Goal: Transaction & Acquisition: Subscribe to service/newsletter

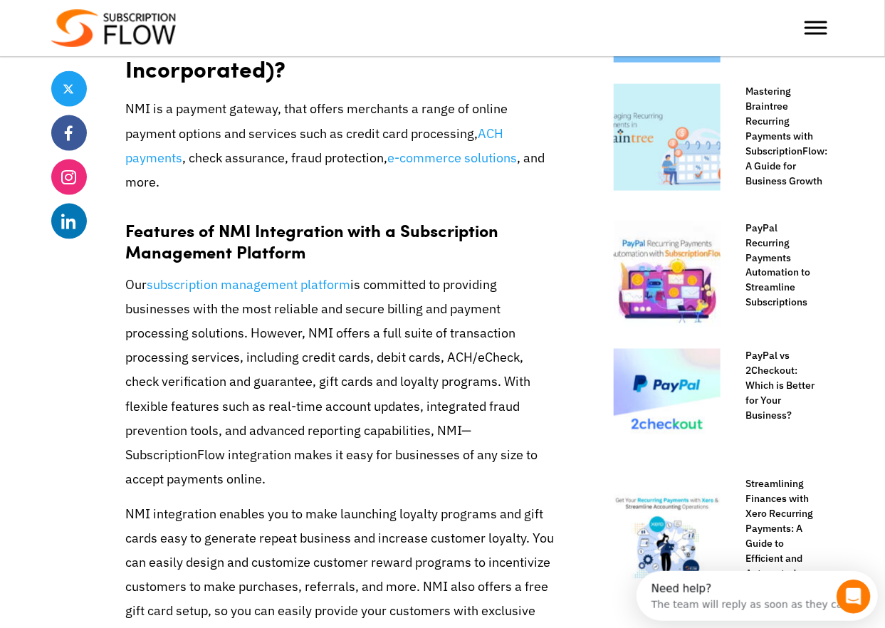
scroll to position [762, 0]
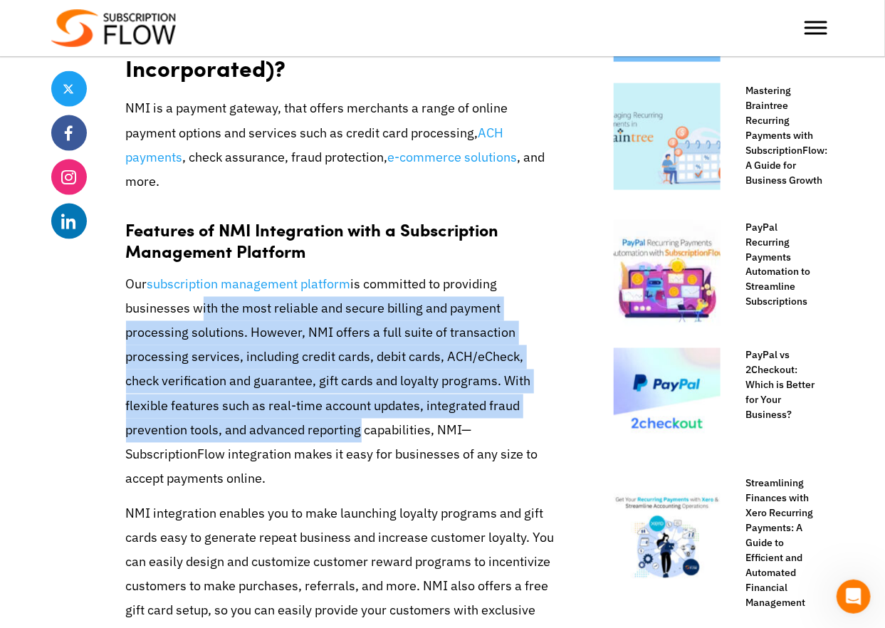
drag, startPoint x: 214, startPoint y: 316, endPoint x: 350, endPoint y: 436, distance: 181.6
click at [350, 436] on p "Our subscription management platform is committed to providing businesses with …" at bounding box center [341, 382] width 431 height 219
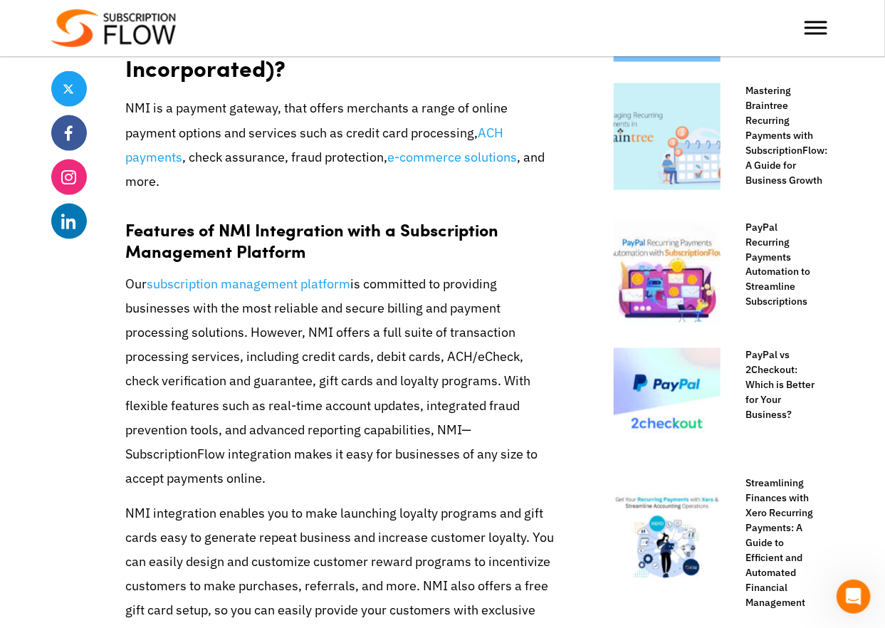
click at [316, 468] on p "Our subscription management platform is committed to providing businesses with …" at bounding box center [341, 382] width 431 height 219
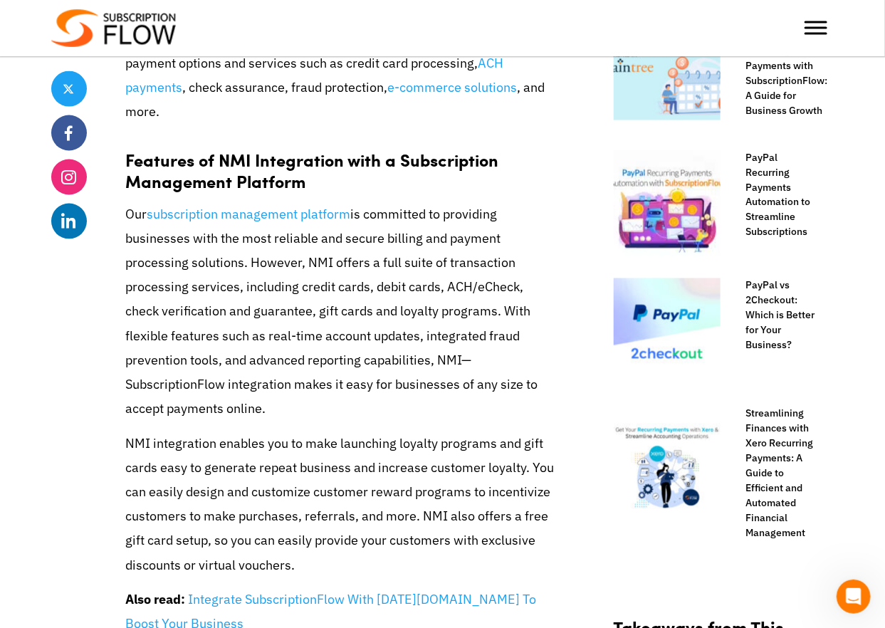
scroll to position [831, 0]
click at [278, 208] on p "Our subscription management platform is committed to providing businesses with …" at bounding box center [341, 312] width 431 height 219
click at [275, 219] on link "subscription management platform" at bounding box center [249, 214] width 204 height 17
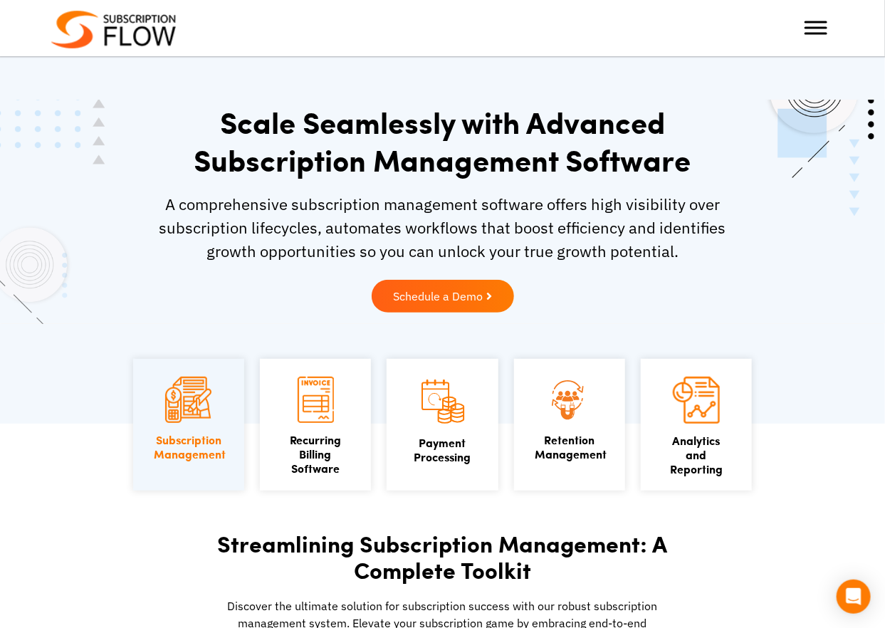
click at [191, 405] on img at bounding box center [188, 400] width 46 height 46
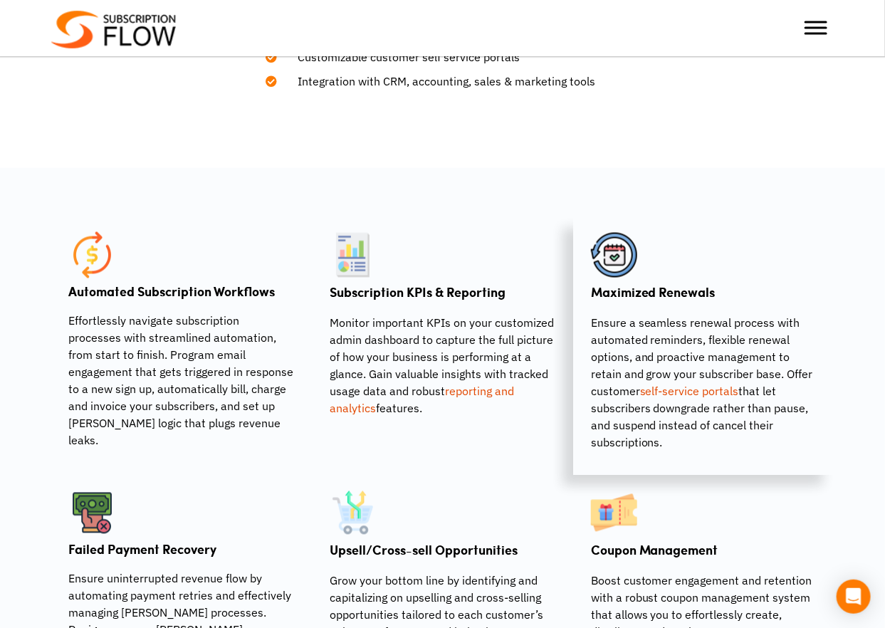
scroll to position [815, 0]
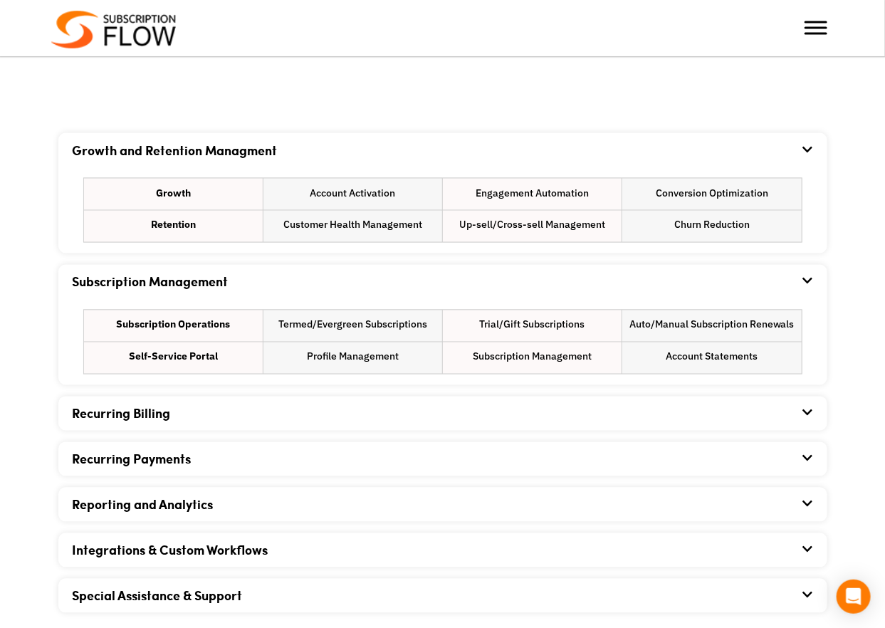
scroll to position [819, 0]
